Goal: Task Accomplishment & Management: Use online tool/utility

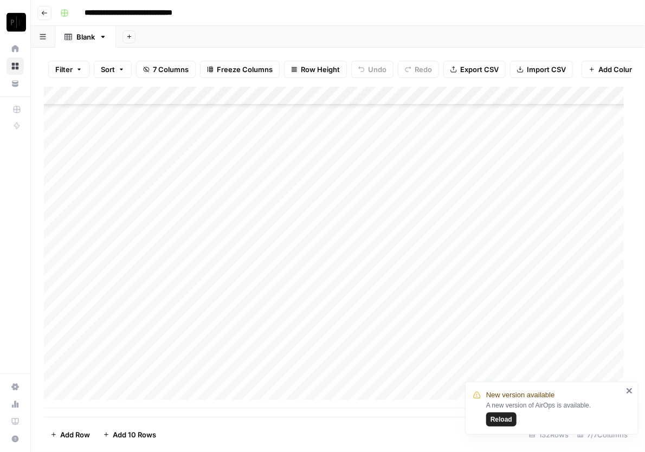
click at [501, 417] on span "Reload" at bounding box center [501, 420] width 22 height 10
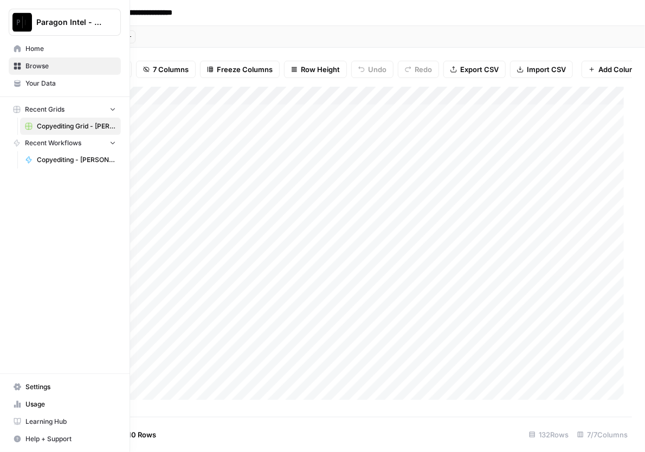
click at [30, 64] on span "Browse" at bounding box center [70, 66] width 90 height 10
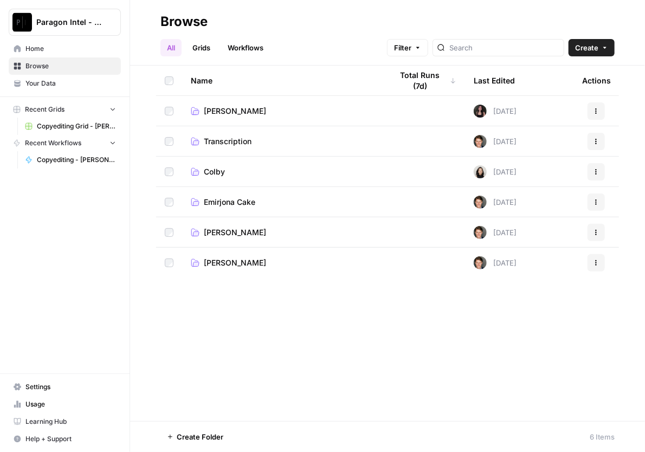
click at [222, 213] on td "Emirjona Cake" at bounding box center [283, 202] width 202 height 30
click at [223, 204] on span "Emirjona Cake" at bounding box center [229, 202] width 51 height 11
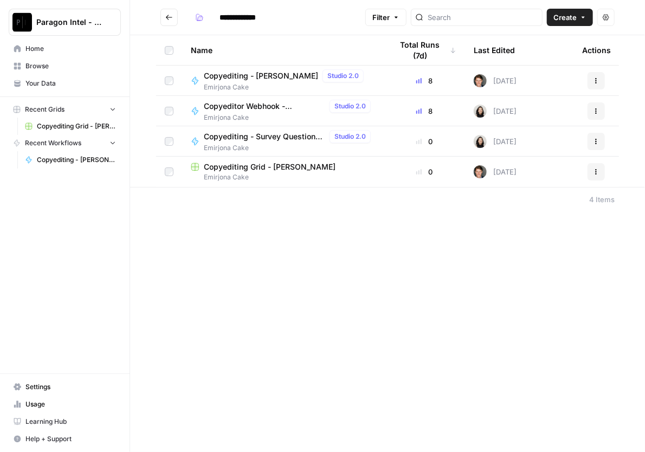
click at [261, 73] on span "Copyediting - [PERSON_NAME]" at bounding box center [261, 75] width 114 height 11
click at [261, 73] on div "**********" at bounding box center [387, 226] width 515 height 452
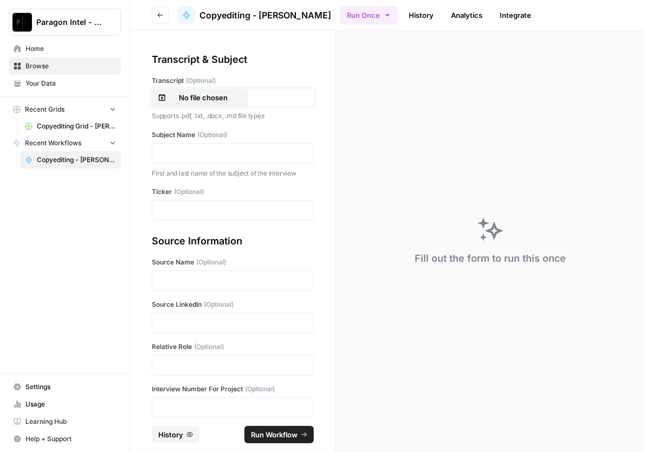
click at [207, 98] on p "No file chosen" at bounding box center [203, 97] width 69 height 11
click at [190, 151] on p at bounding box center [233, 153] width 148 height 11
click at [191, 198] on div "Ticker (Optional)" at bounding box center [233, 204] width 162 height 34
click at [190, 212] on p at bounding box center [233, 210] width 148 height 11
click at [169, 285] on p at bounding box center [233, 280] width 148 height 11
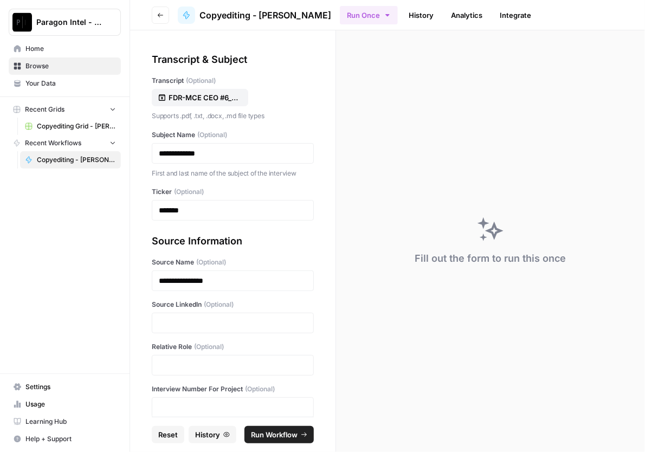
click at [170, 328] on div at bounding box center [233, 323] width 162 height 21
click at [194, 322] on p at bounding box center [233, 323] width 148 height 11
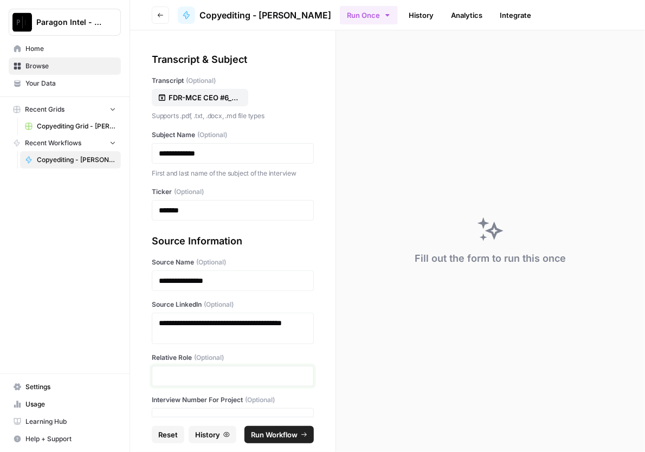
click at [172, 375] on p at bounding box center [233, 376] width 148 height 11
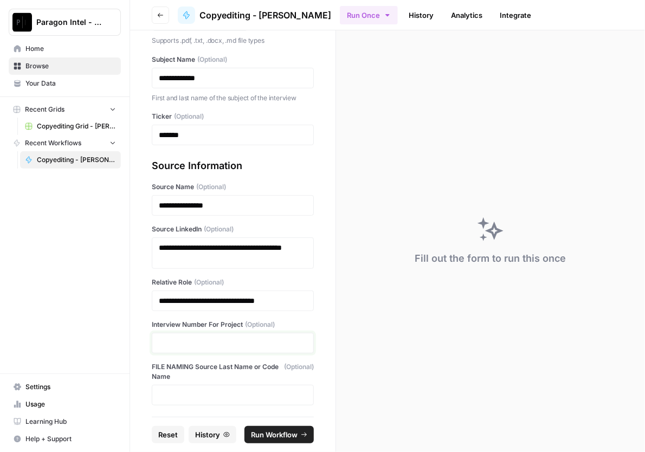
click at [182, 345] on p at bounding box center [233, 343] width 148 height 11
click at [267, 430] on span "Run Workflow" at bounding box center [274, 434] width 47 height 11
